Goal: Information Seeking & Learning: Check status

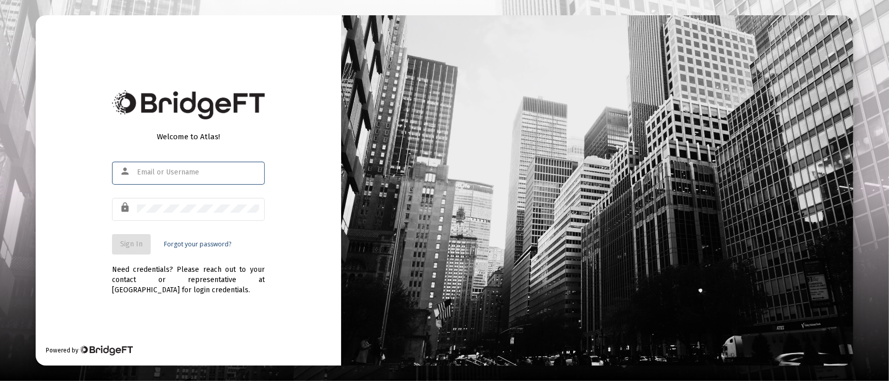
type input "[PERSON_NAME][EMAIL_ADDRESS][DOMAIN_NAME]"
click at [129, 234] on button "Sign In" at bounding box center [131, 244] width 39 height 20
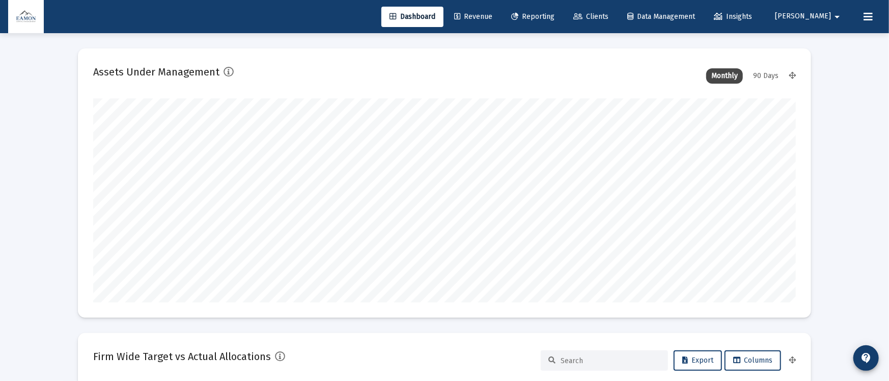
type input "[DATE]"
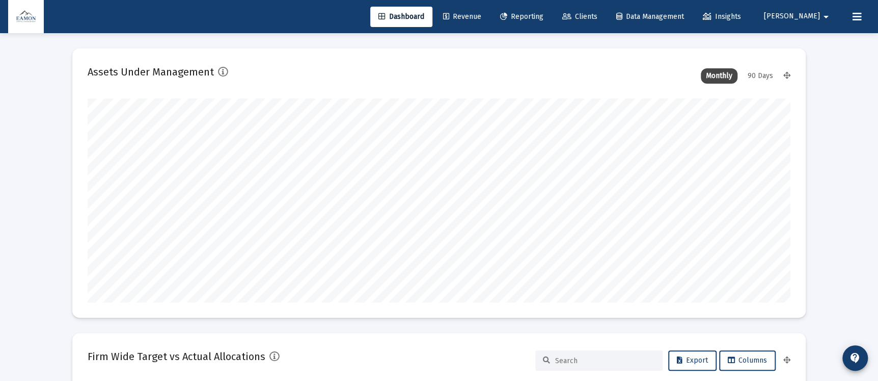
scroll to position [204, 328]
click at [552, 12] on link "Reporting" at bounding box center [522, 17] width 60 height 20
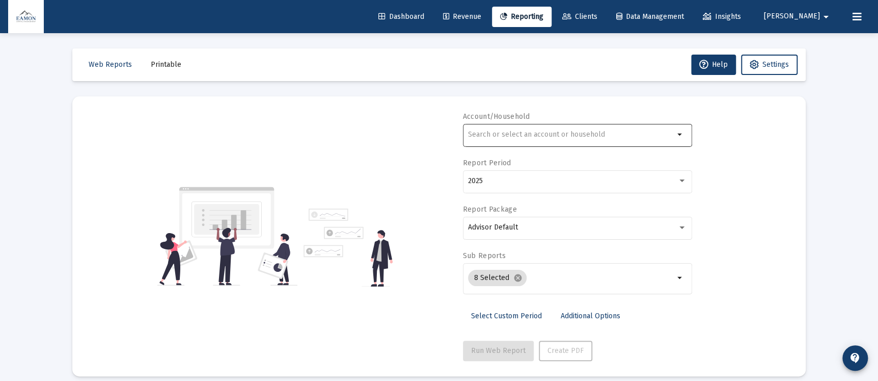
click at [498, 123] on div at bounding box center [571, 134] width 206 height 25
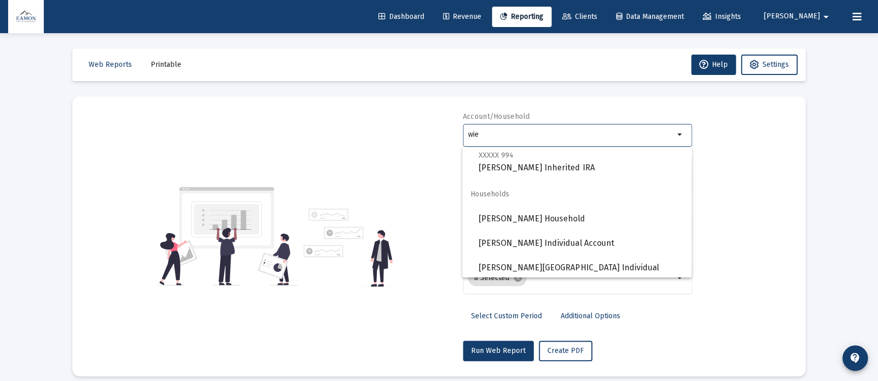
scroll to position [252, 0]
click at [539, 215] on span "[PERSON_NAME] Household" at bounding box center [581, 216] width 205 height 24
type input "[PERSON_NAME] Household"
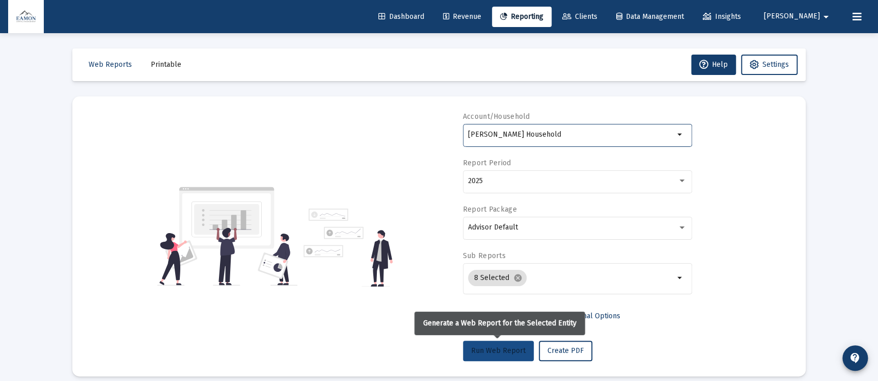
click at [508, 344] on button "Run Web Report" at bounding box center [498, 350] width 71 height 20
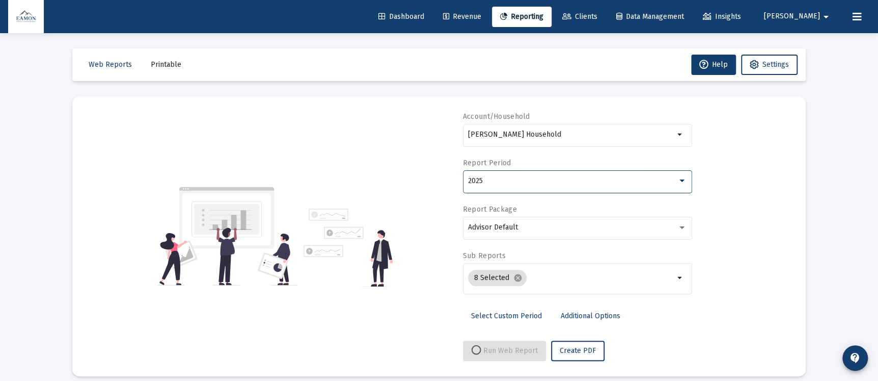
click at [546, 181] on div "2025" at bounding box center [572, 181] width 209 height 8
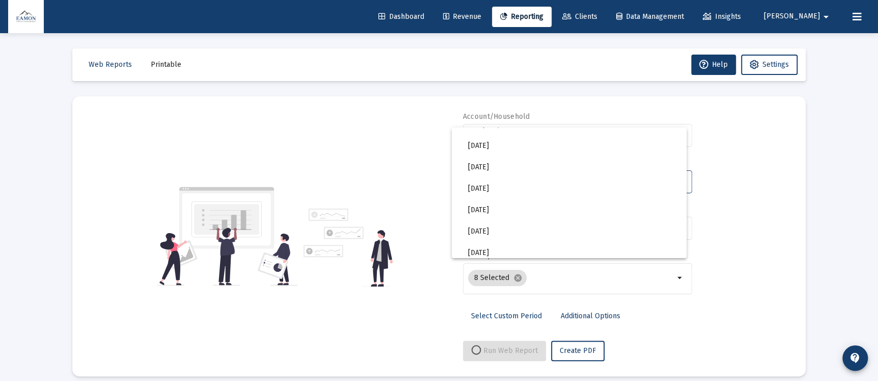
scroll to position [229, 0]
click at [753, 181] on div at bounding box center [439, 190] width 878 height 381
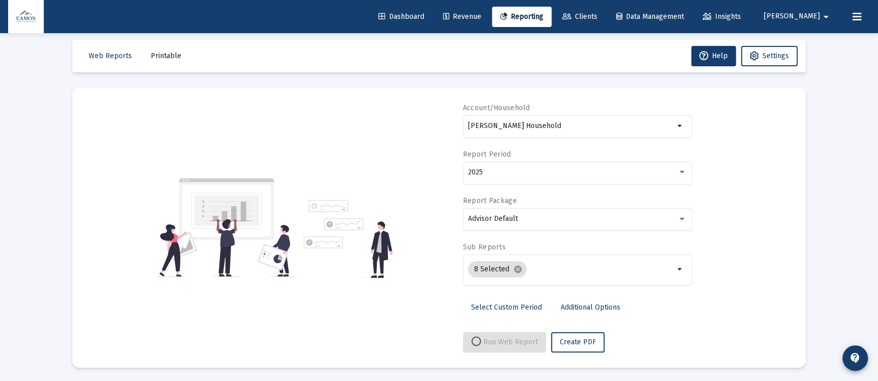
scroll to position [10, 0]
select select "View all"
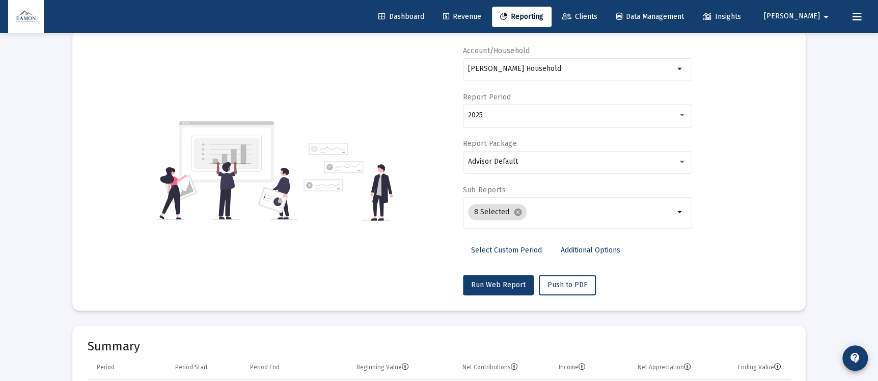
scroll to position [0, 0]
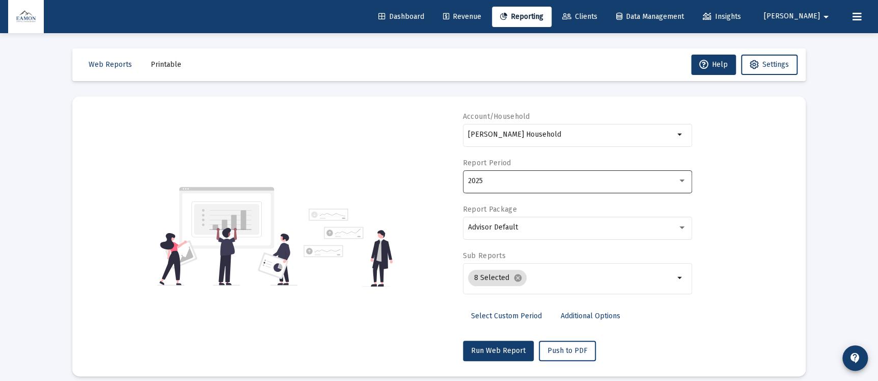
click at [563, 180] on div "2025" at bounding box center [572, 181] width 209 height 8
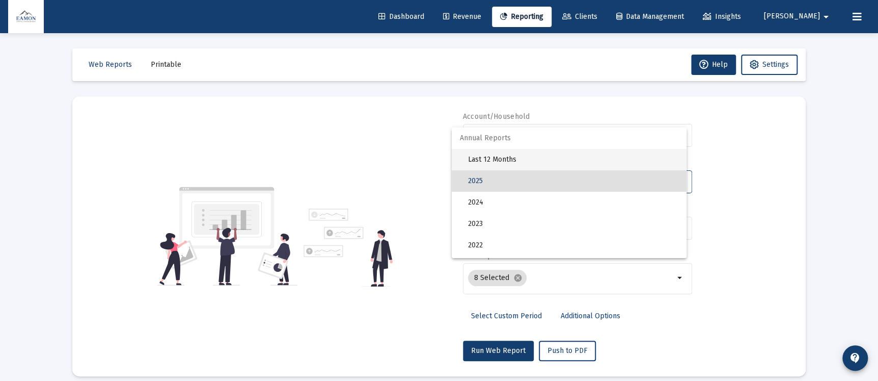
click at [515, 152] on span "Last 12 Months" at bounding box center [573, 159] width 210 height 21
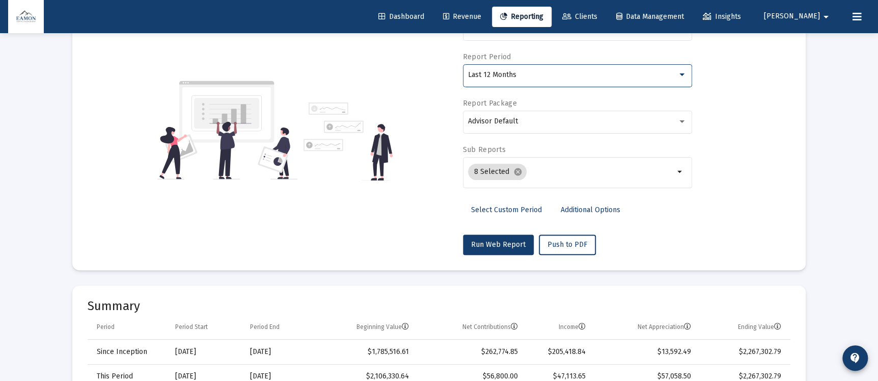
scroll to position [306, 0]
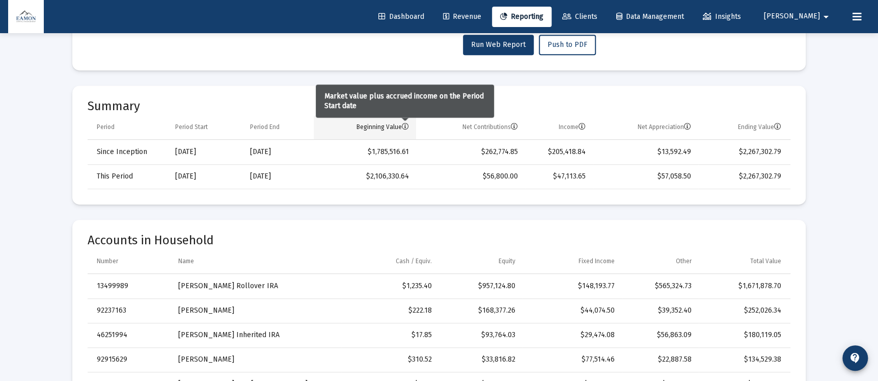
click at [406, 124] on icon "Column Beginning Value" at bounding box center [405, 126] width 7 height 7
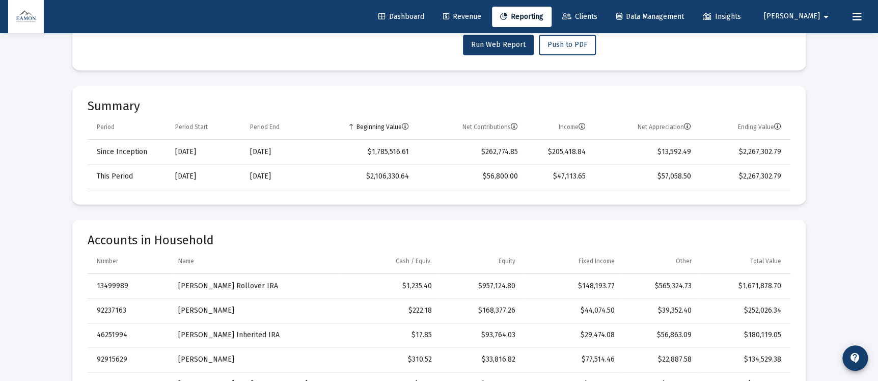
click at [406, 124] on icon "Column Beginning Value" at bounding box center [405, 126] width 7 height 7
click at [397, 128] on div "Beginning Value" at bounding box center [383, 127] width 52 height 8
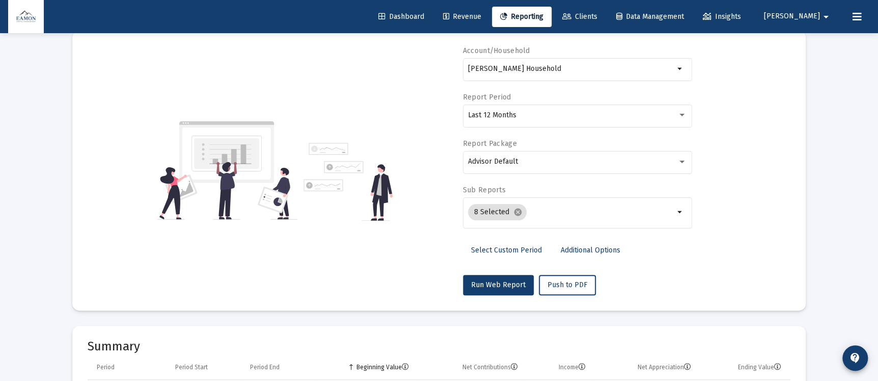
scroll to position [0, 0]
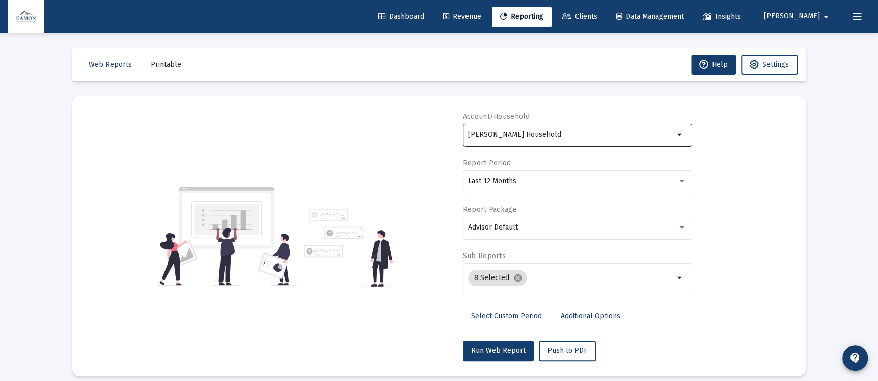
click at [650, 137] on input "[PERSON_NAME] Household" at bounding box center [571, 134] width 206 height 8
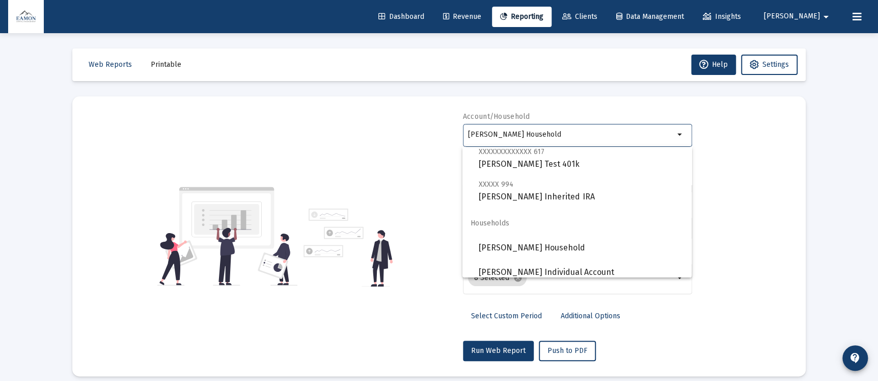
scroll to position [252, 0]
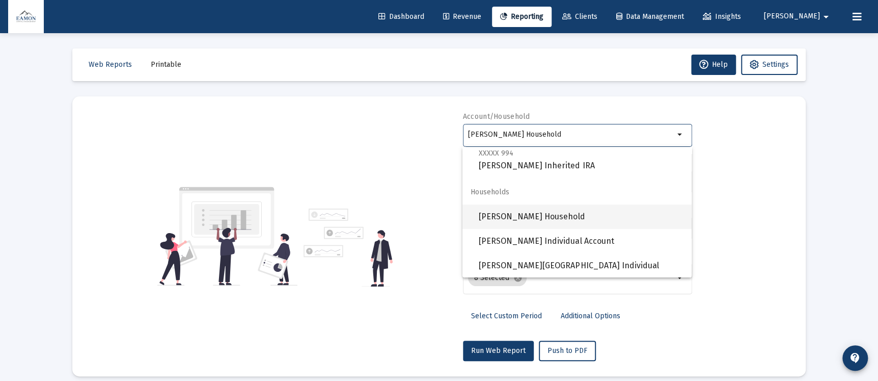
click at [534, 211] on span "[PERSON_NAME] Household" at bounding box center [581, 216] width 205 height 24
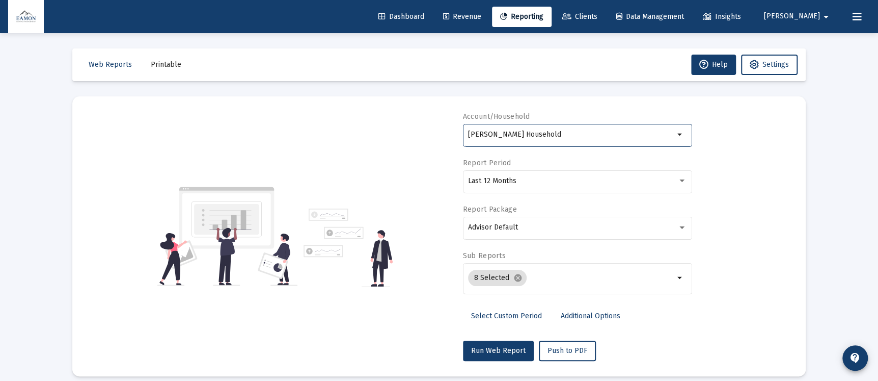
click at [732, 185] on div "Account/Household [PERSON_NAME] Household arrow_drop_down Report Period Last 12…" at bounding box center [439, 236] width 703 height 249
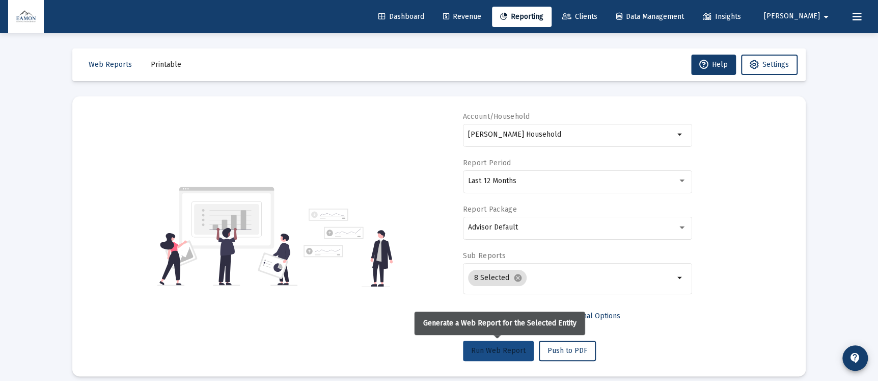
click at [500, 345] on button "Run Web Report" at bounding box center [498, 350] width 71 height 20
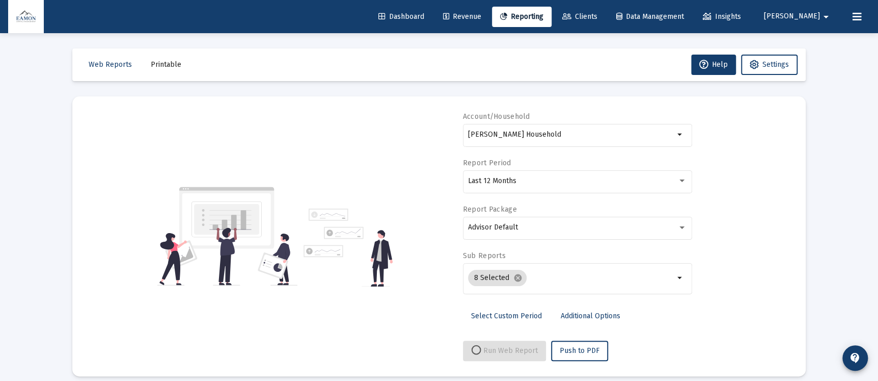
select select "View all"
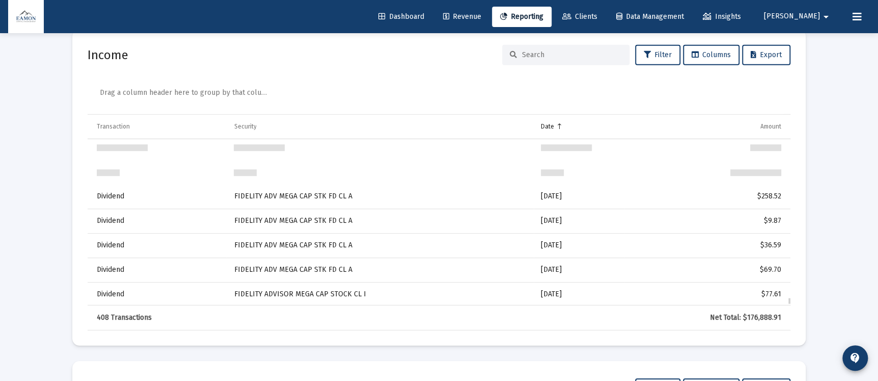
scroll to position [9809, 0]
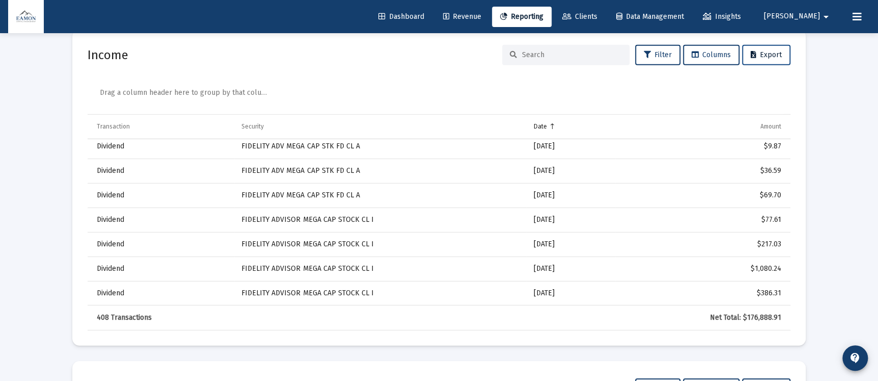
click at [774, 50] on span "Export" at bounding box center [766, 54] width 31 height 9
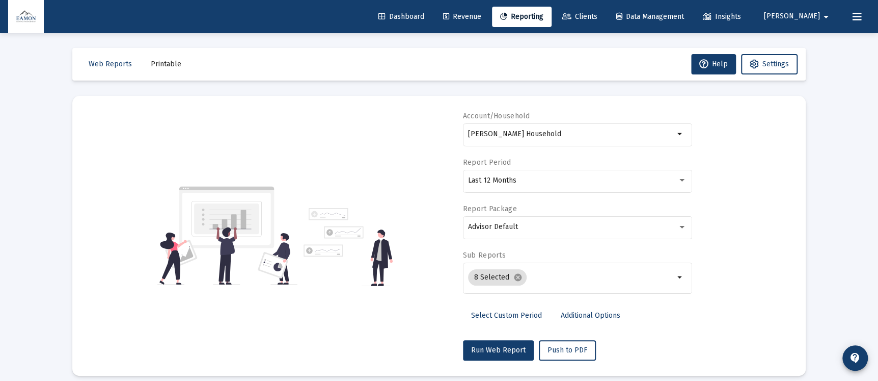
scroll to position [0, 0]
click at [527, 316] on span "Select Custom Period" at bounding box center [506, 315] width 71 height 9
click at [565, 181] on icon "Open calendar" at bounding box center [567, 180] width 11 height 11
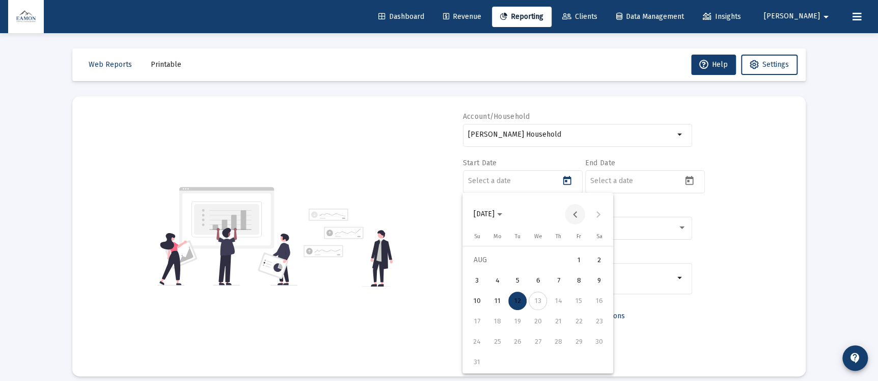
click at [574, 212] on button "Previous month" at bounding box center [575, 214] width 20 height 20
click at [599, 211] on button "Next month" at bounding box center [598, 214] width 20 height 20
click at [572, 261] on div "1" at bounding box center [578, 260] width 18 height 18
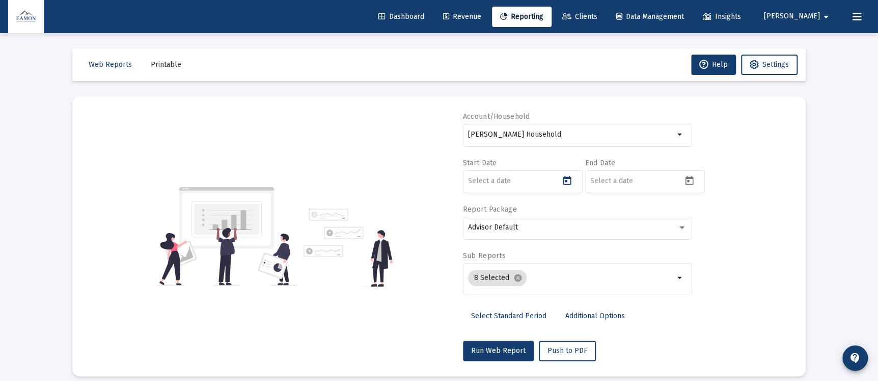
type input "[DATE]"
click at [692, 181] on icon "Open calendar" at bounding box center [689, 180] width 11 height 11
click at [642, 299] on div "12" at bounding box center [640, 300] width 18 height 18
type input "[DATE]"
click at [761, 231] on div "Account/Household [PERSON_NAME] Household arrow_drop_down Start Date [DATE] End…" at bounding box center [439, 236] width 703 height 249
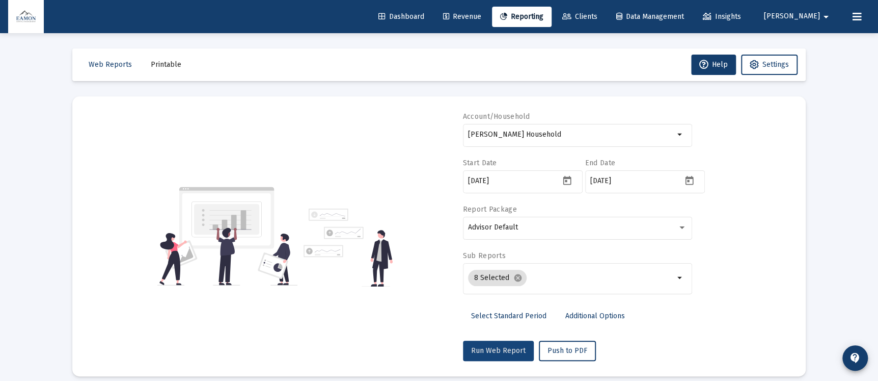
click at [513, 345] on button "Run Web Report" at bounding box center [498, 350] width 71 height 20
select select "View all"
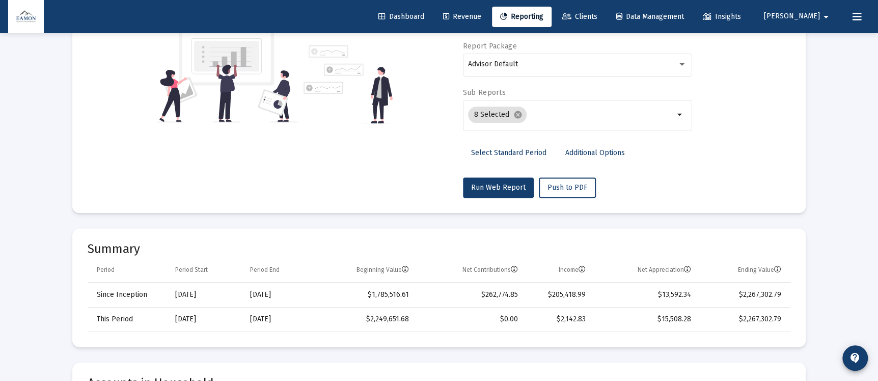
scroll to position [153, 0]
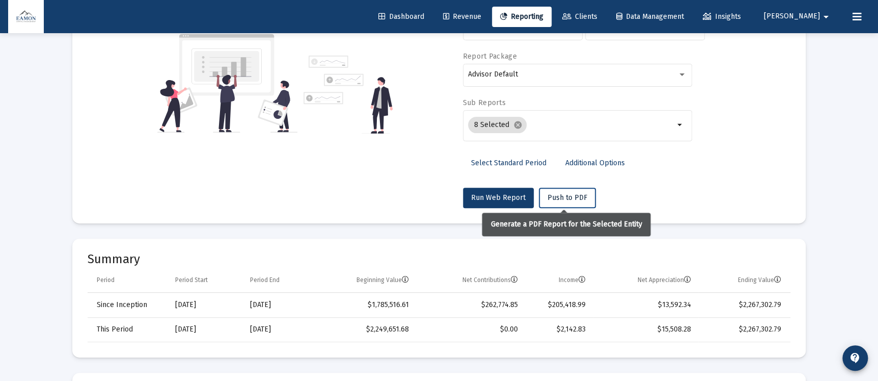
click at [550, 198] on span "Push to PDF" at bounding box center [568, 197] width 40 height 9
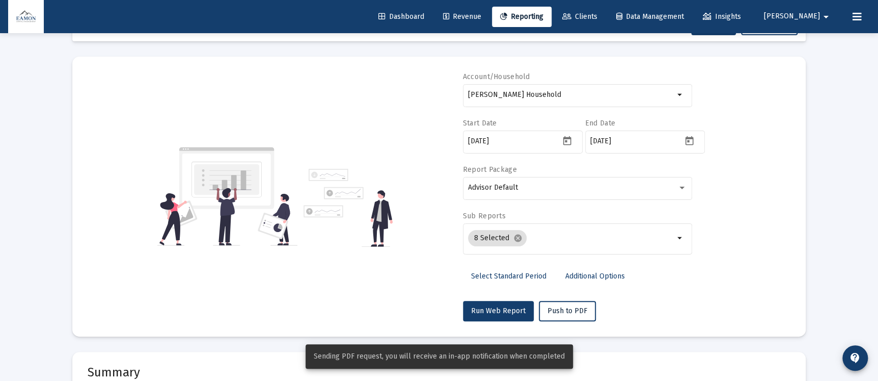
scroll to position [0, 0]
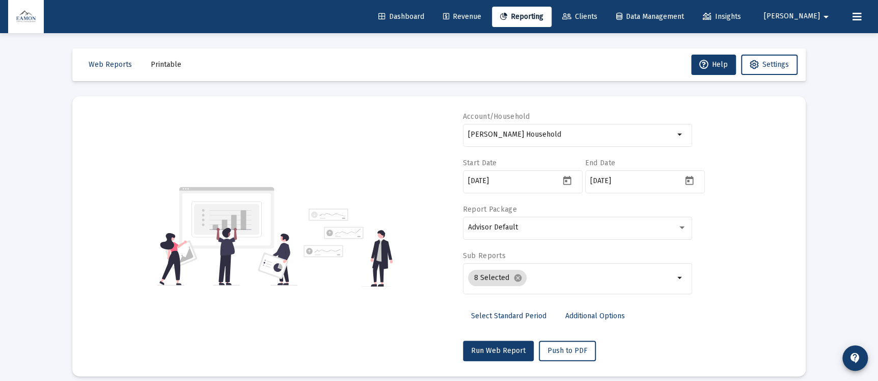
click at [493, 315] on span "Select Standard Period" at bounding box center [508, 315] width 75 height 9
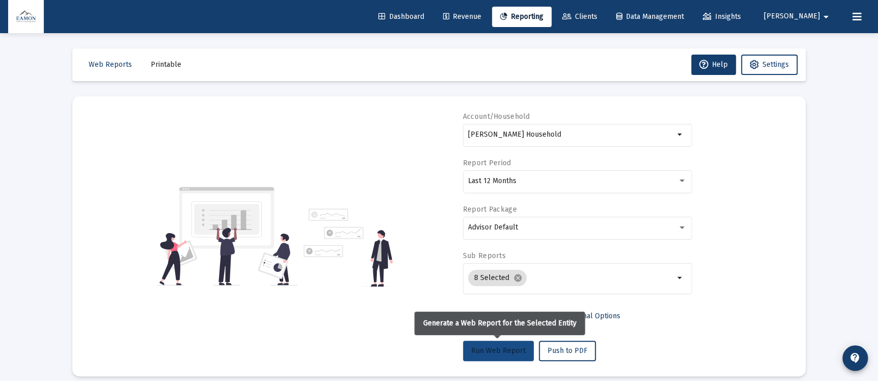
click at [502, 349] on span "Run Web Report" at bounding box center [498, 350] width 55 height 9
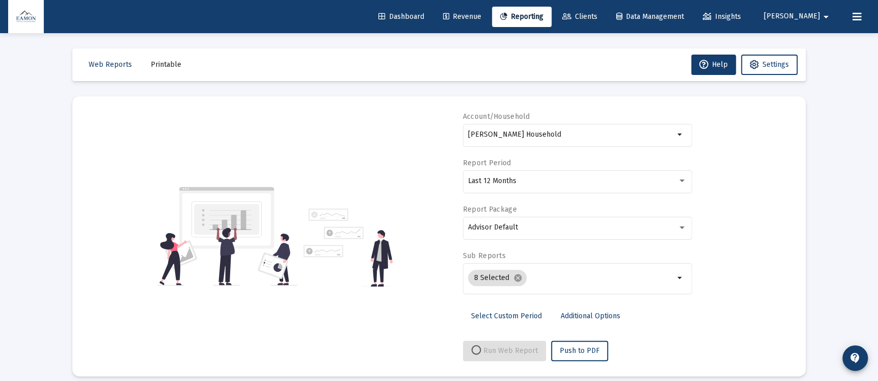
scroll to position [10, 0]
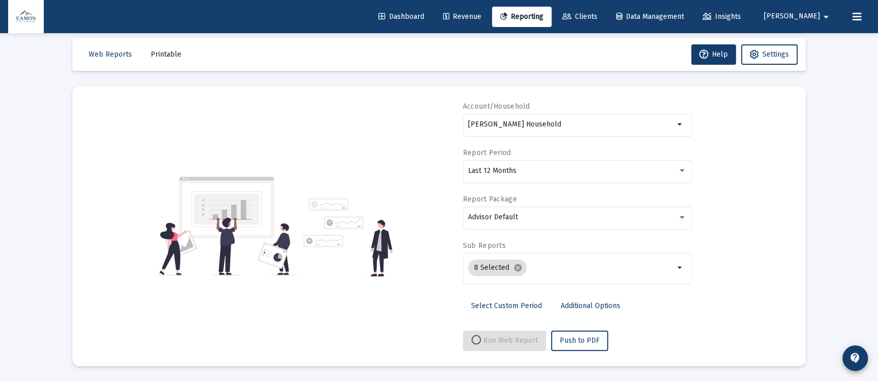
select select "View all"
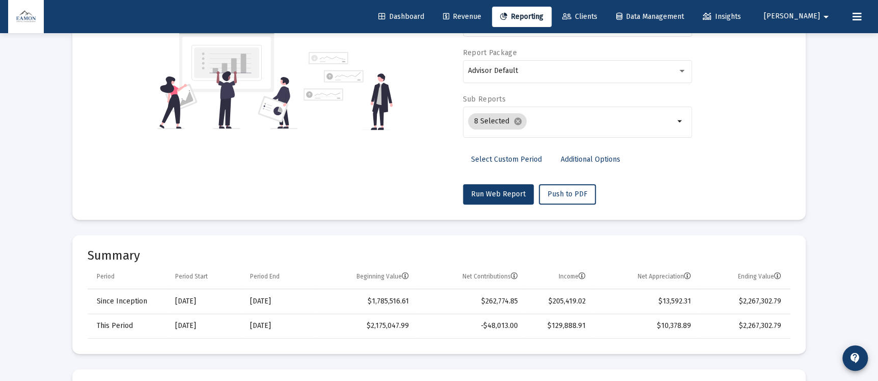
scroll to position [229, 0]
